Goal: Book appointment/travel/reservation

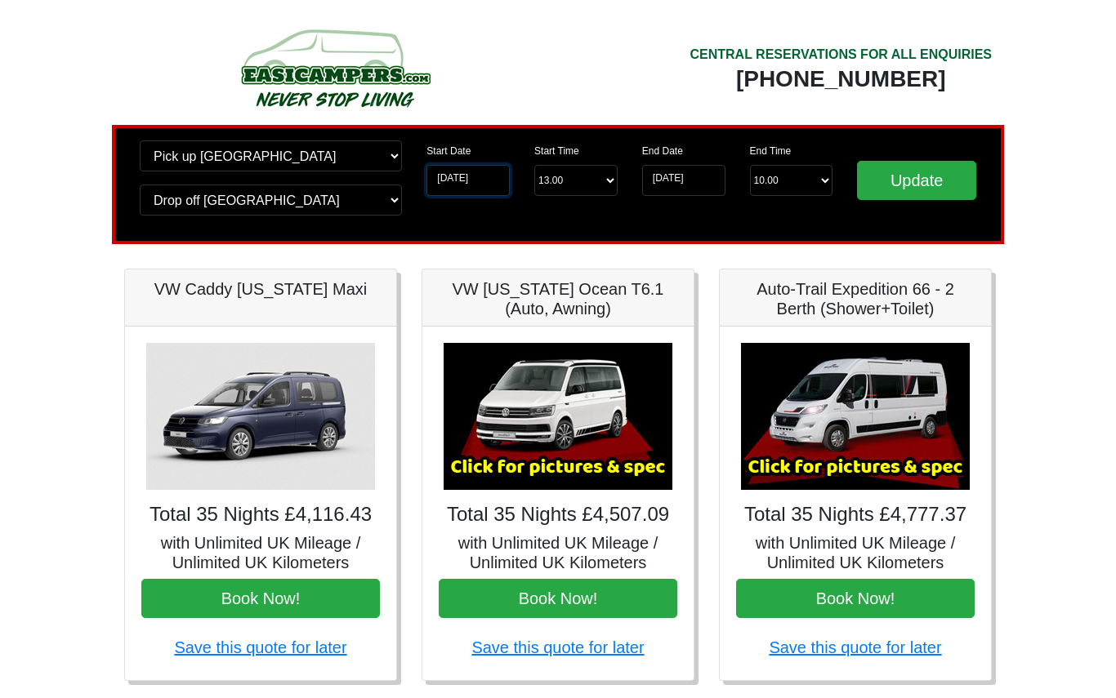
click at [487, 187] on input "[DATE]" at bounding box center [467, 180] width 83 height 31
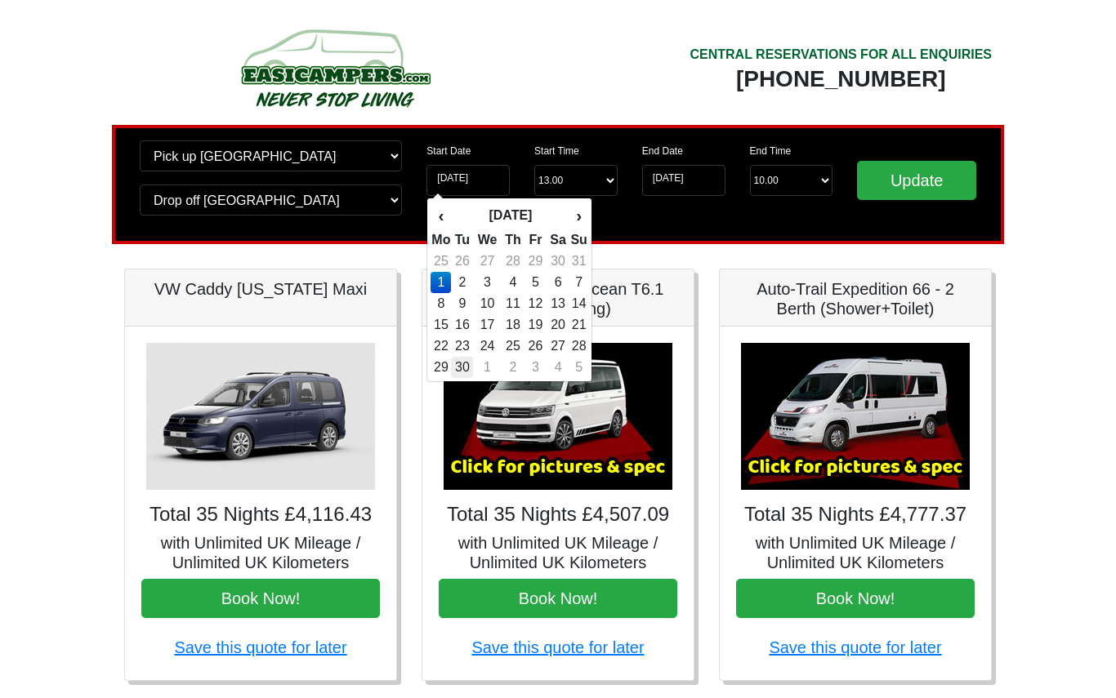
click at [461, 374] on td "30" at bounding box center [462, 367] width 22 height 21
type input "[DATE]"
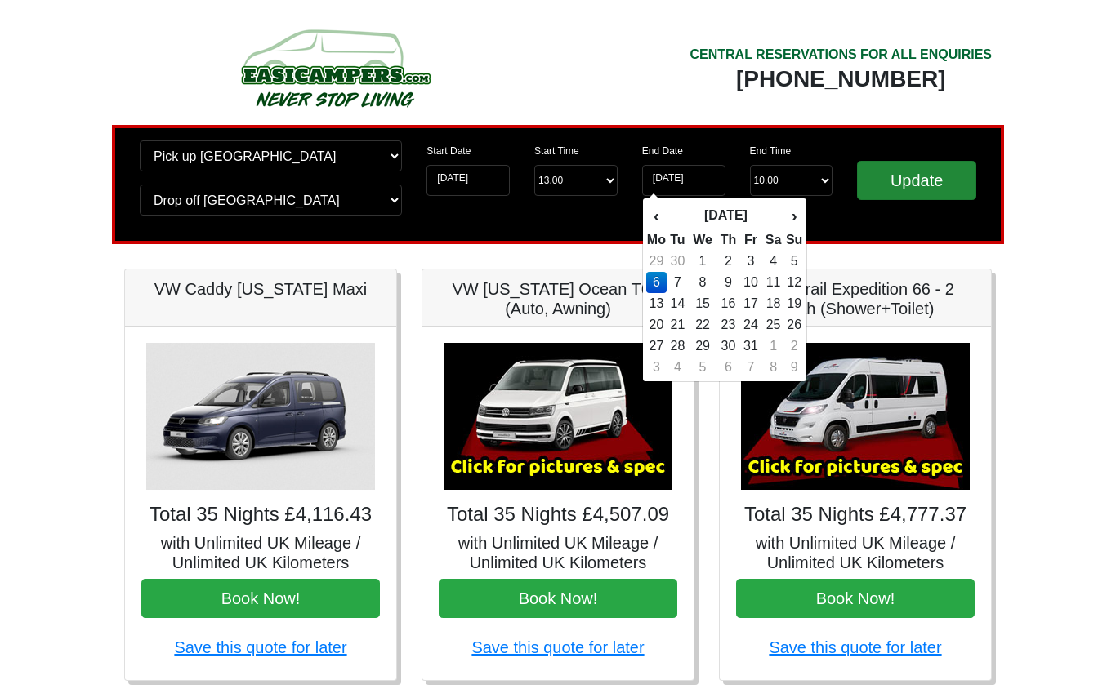
click at [925, 179] on input "Update" at bounding box center [916, 180] width 119 height 39
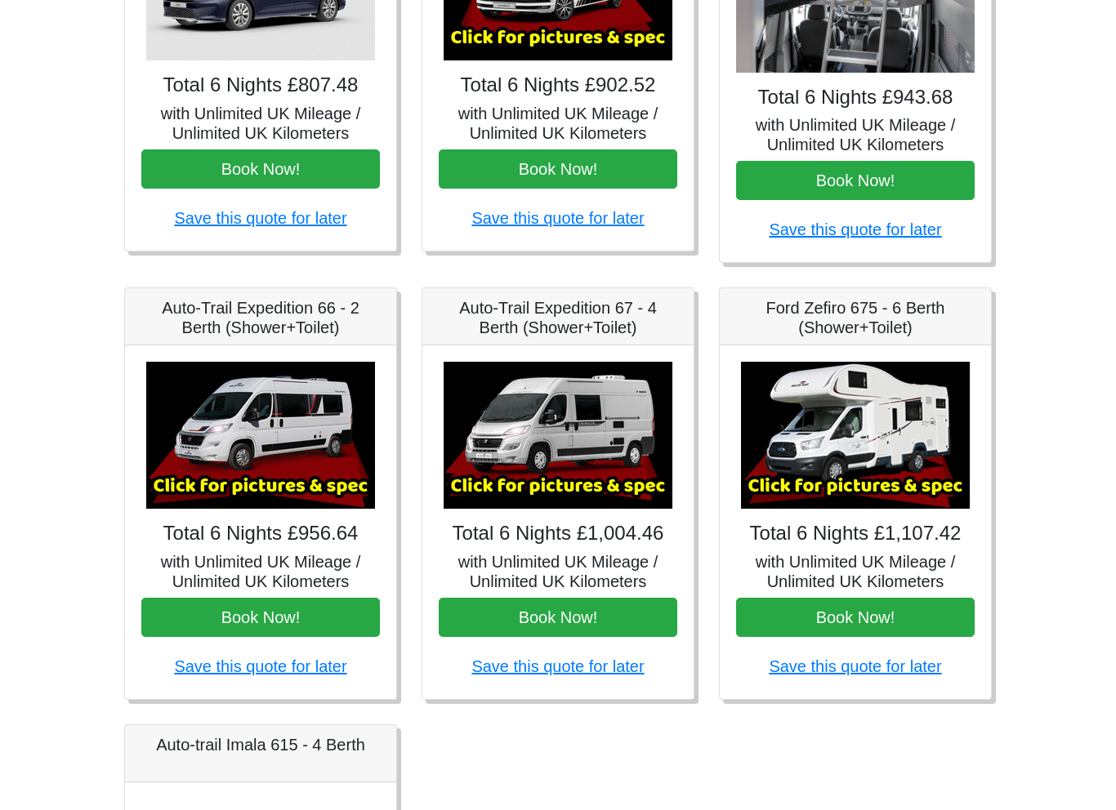
scroll to position [432, 0]
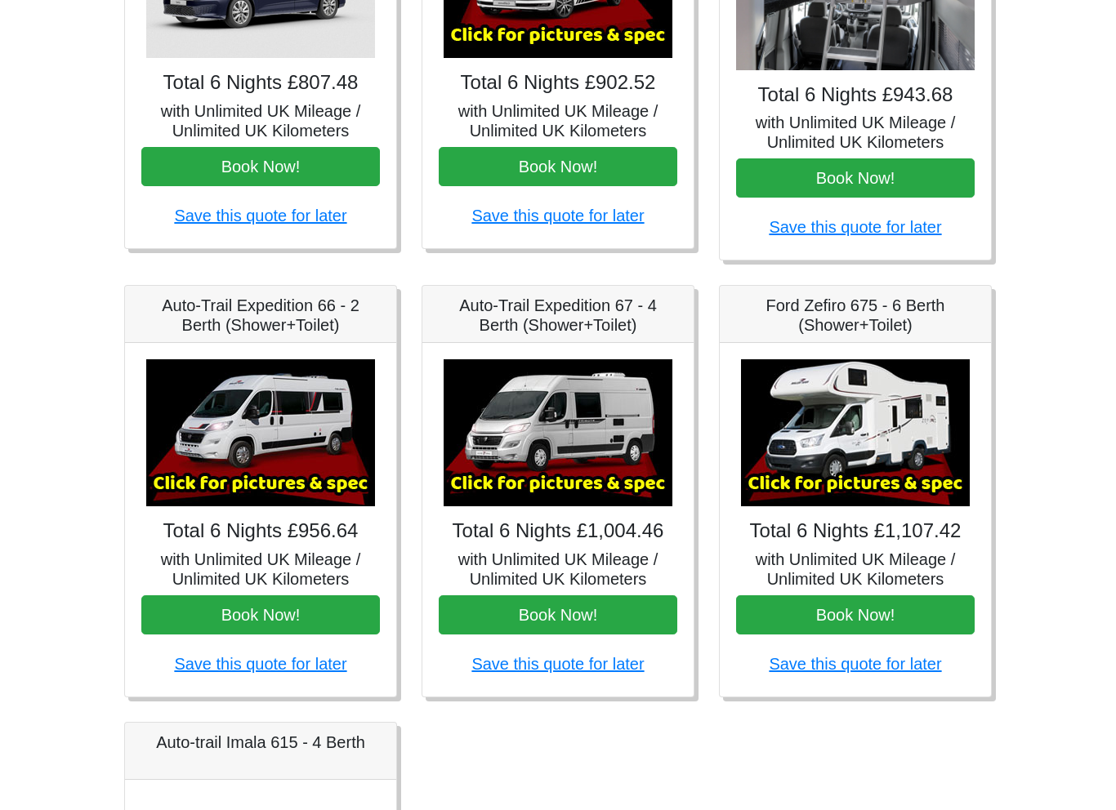
click at [25, 433] on body "CENTRAL RESERVATIONS FOR ALL ENQUIRIES [PHONE_NUMBER] Easicampers Booking : Sea…" at bounding box center [558, 383] width 1116 height 1630
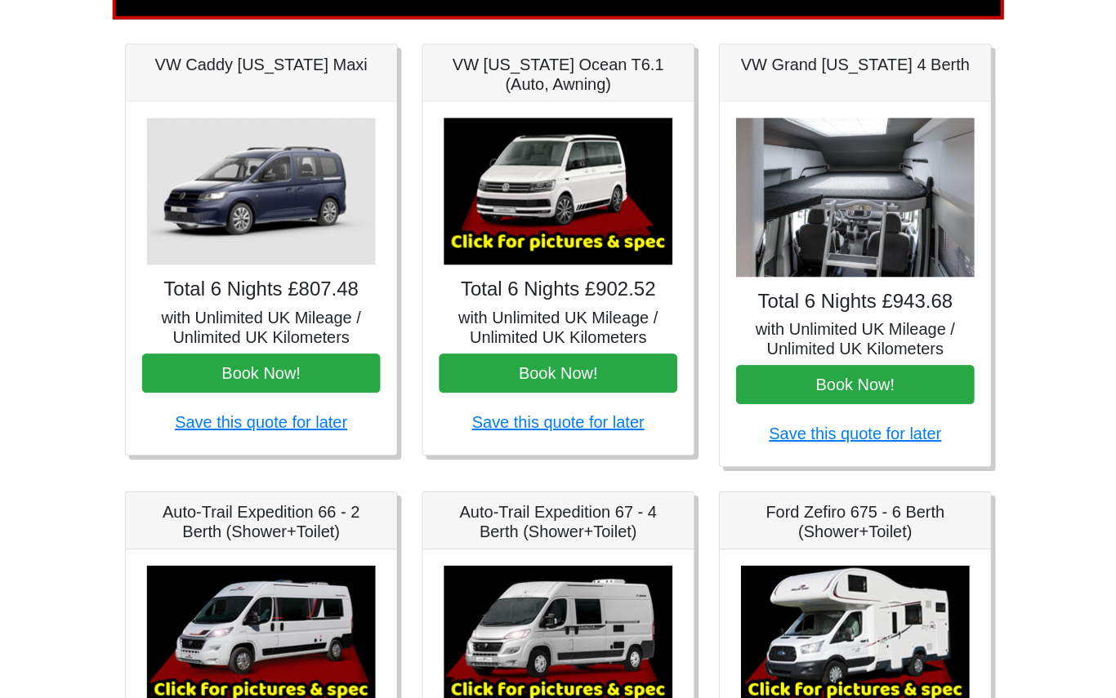
scroll to position [224, 0]
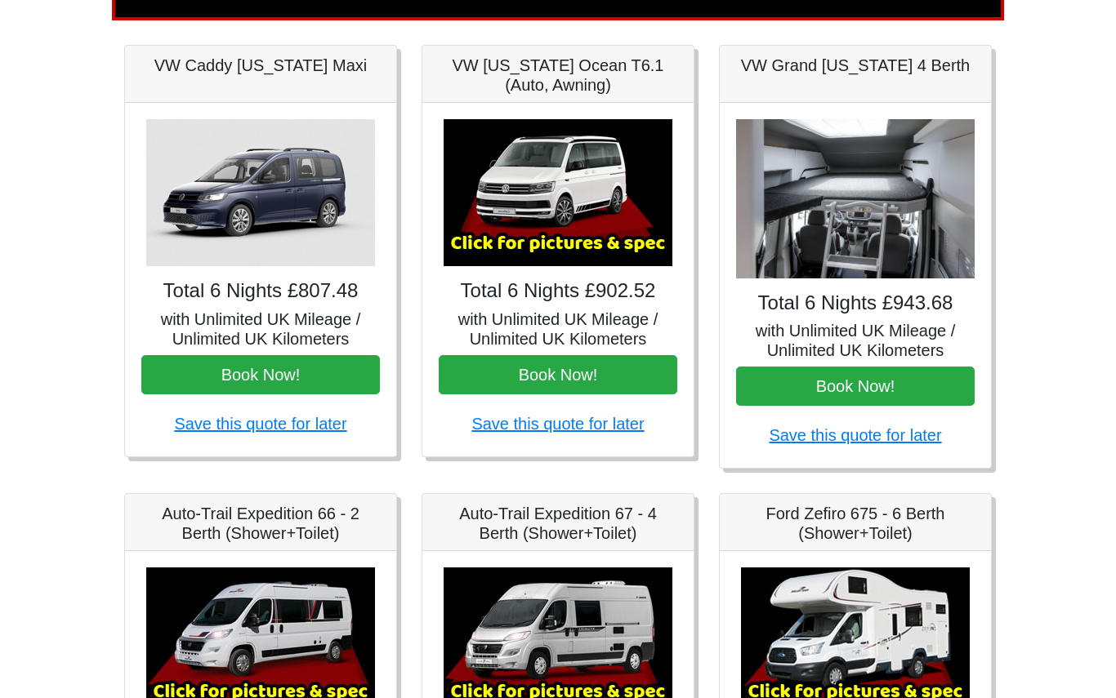
click at [802, 84] on div "VW Grand [US_STATE] 4 Berth" at bounding box center [855, 74] width 271 height 57
click at [788, 79] on div "VW Grand [US_STATE] 4 Berth" at bounding box center [855, 74] width 271 height 57
click at [799, 208] on img at bounding box center [855, 198] width 239 height 159
click at [819, 243] on img at bounding box center [855, 198] width 239 height 159
click at [836, 306] on h4 "Total 6 Nights £943.68" at bounding box center [855, 304] width 239 height 24
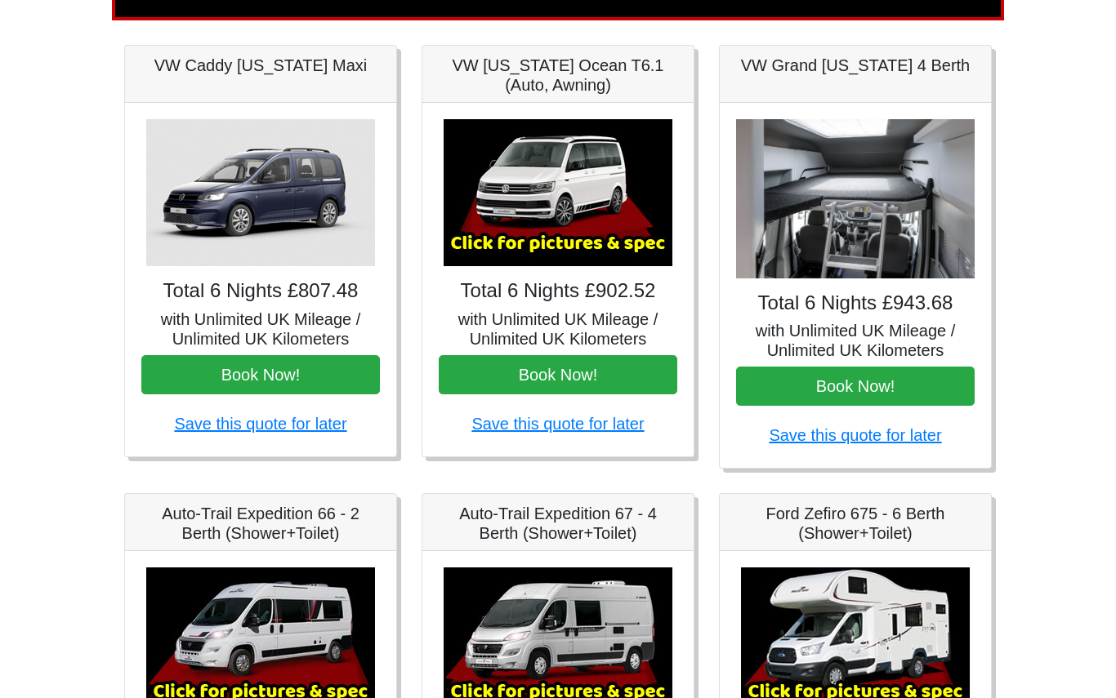
click at [805, 271] on img at bounding box center [855, 198] width 239 height 159
click at [763, 147] on img at bounding box center [855, 198] width 239 height 159
click at [814, 121] on img at bounding box center [855, 198] width 239 height 159
click at [882, 275] on img at bounding box center [855, 198] width 239 height 159
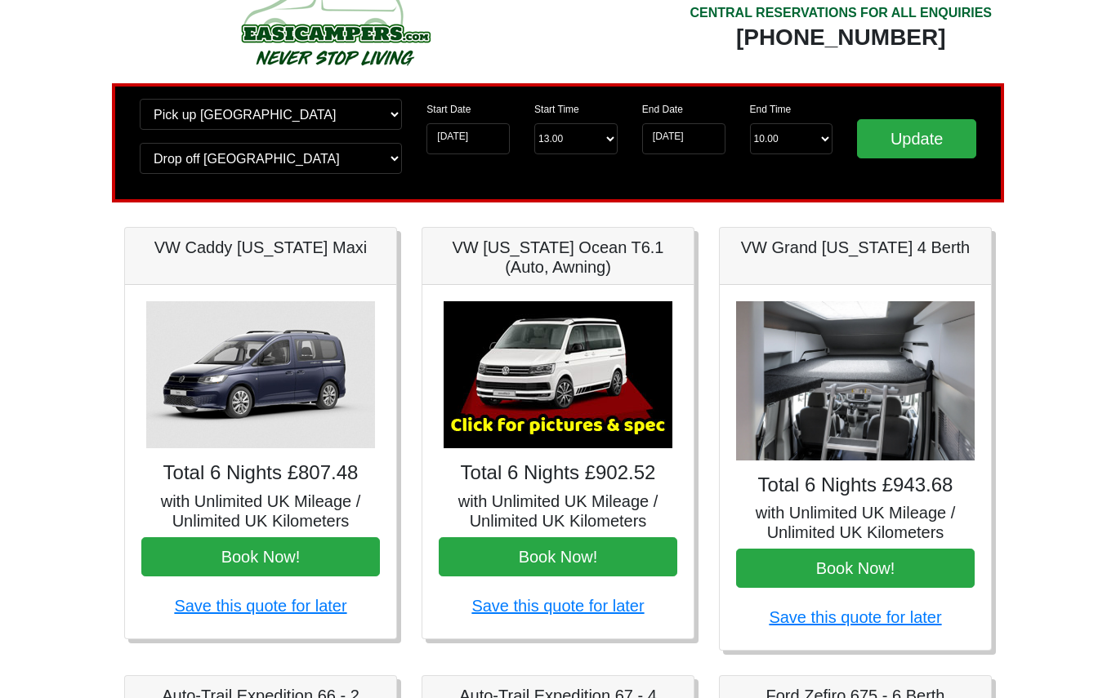
scroll to position [0, 0]
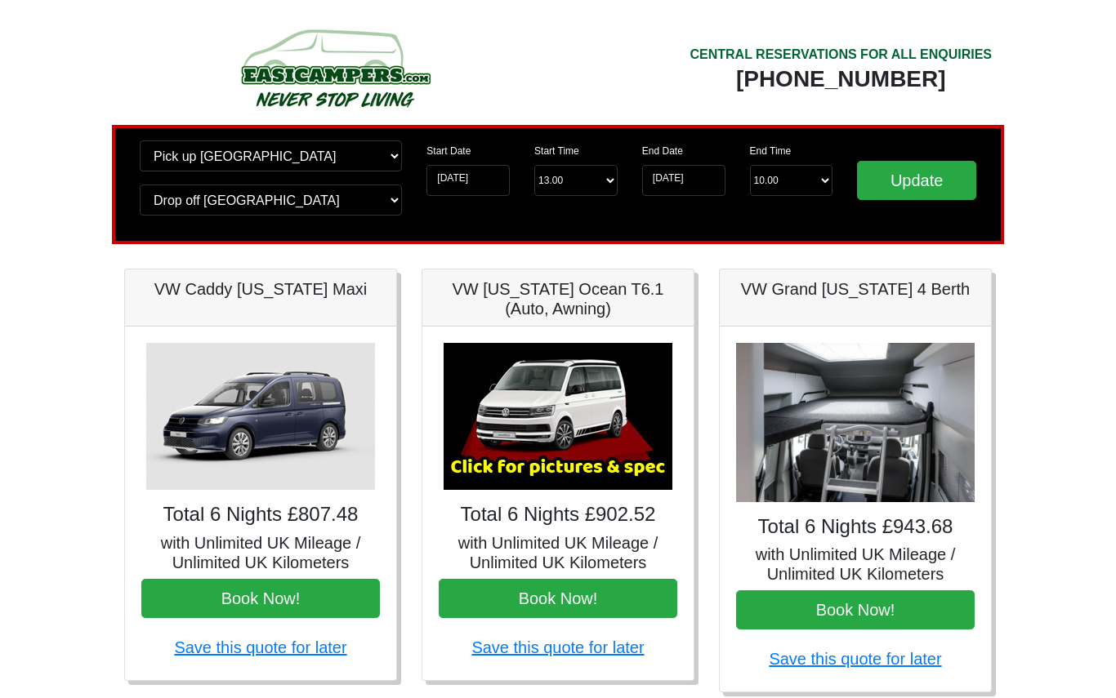
click at [297, 80] on img at bounding box center [335, 68] width 310 height 90
